Goal: Task Accomplishment & Management: Manage account settings

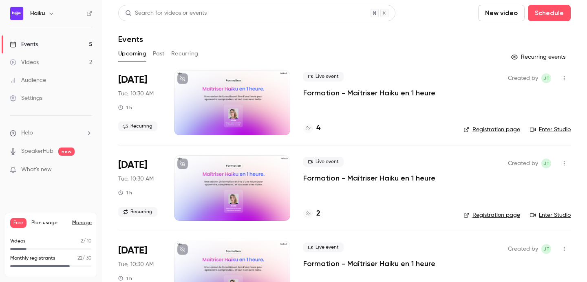
click at [316, 93] on p "Formation - Maîtriser Haiku en 1 heure" at bounding box center [369, 93] width 132 height 10
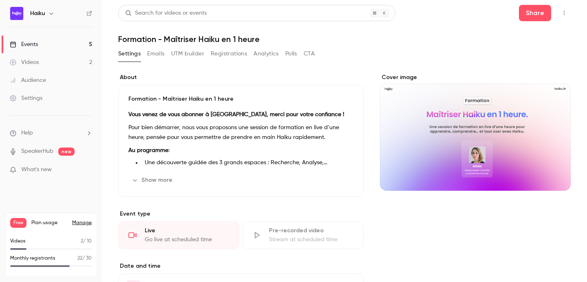
click at [225, 54] on button "Registrations" at bounding box center [229, 53] width 36 height 13
